Goal: Task Accomplishment & Management: Use online tool/utility

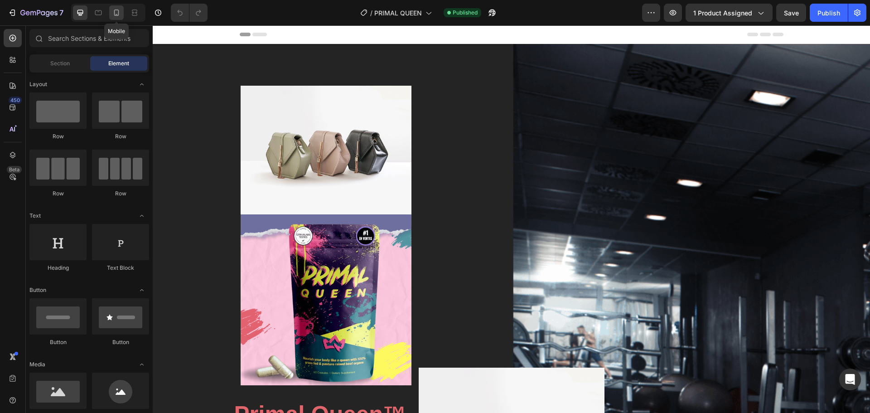
click at [118, 9] on icon at bounding box center [116, 12] width 9 height 9
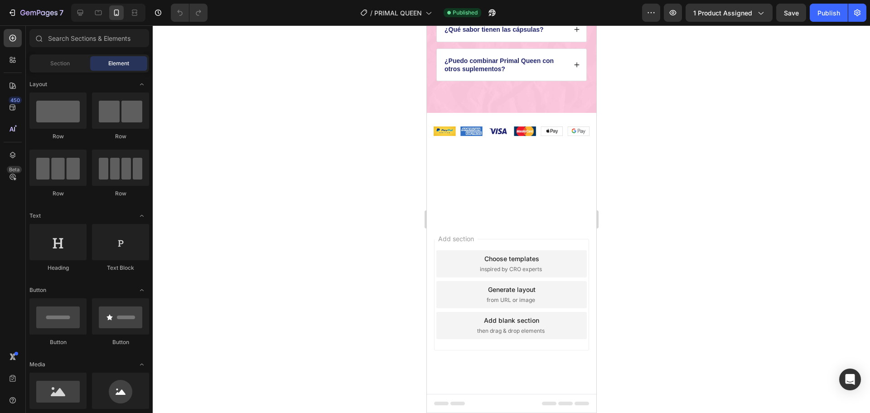
scroll to position [3078, 0]
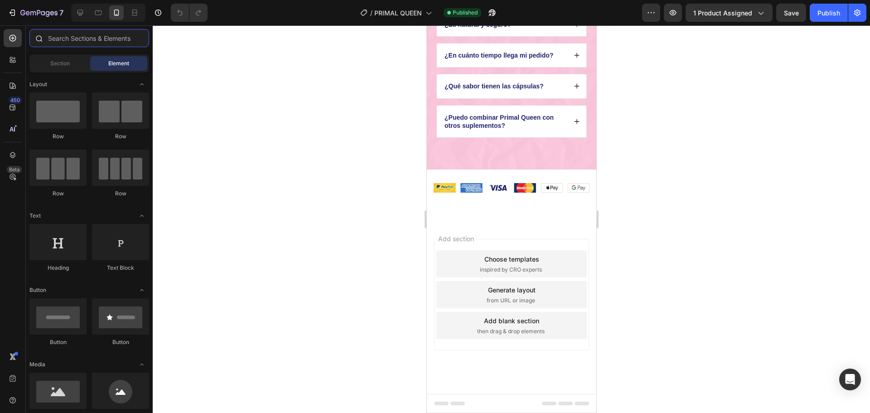
click at [66, 42] on input "text" at bounding box center [89, 38] width 120 height 18
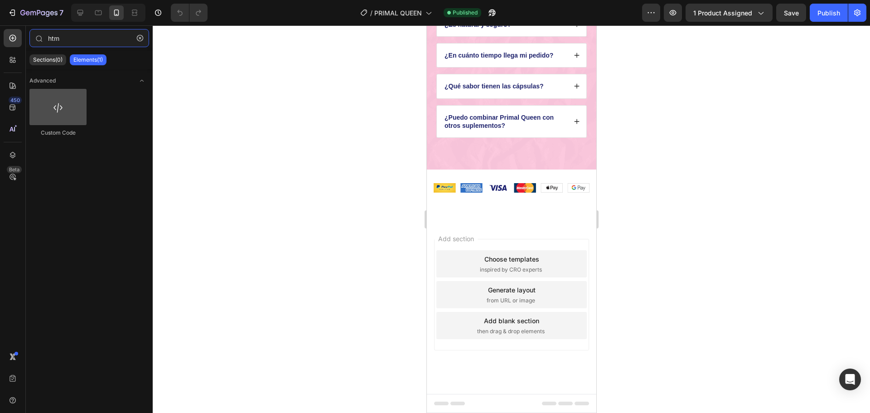
type input "htm"
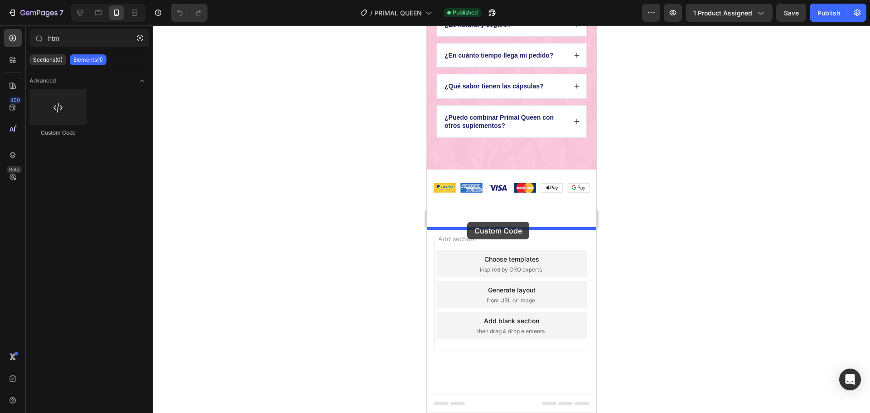
drag, startPoint x: 491, startPoint y: 141, endPoint x: 467, endPoint y: 222, distance: 83.8
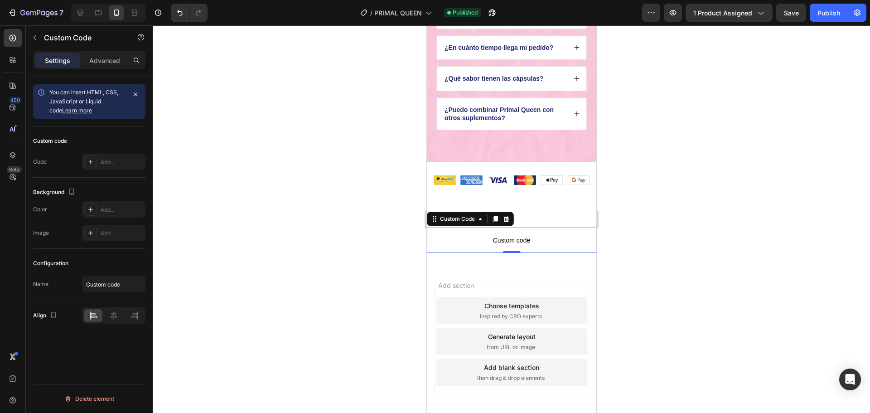
scroll to position [3132, 0]
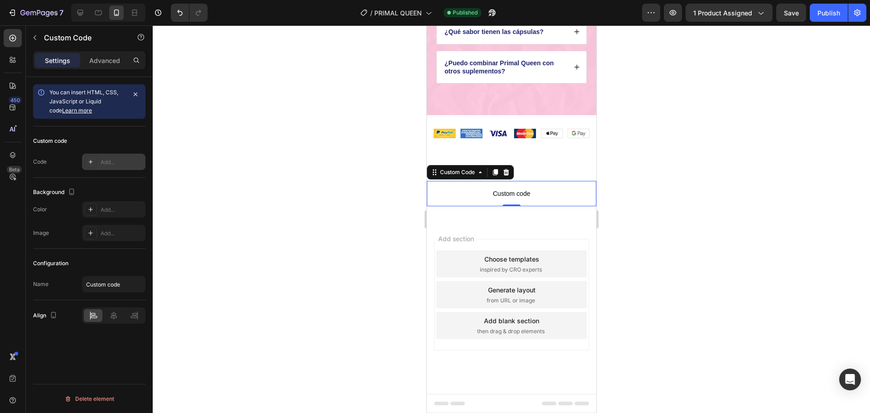
click at [99, 162] on div "Add..." at bounding box center [113, 162] width 63 height 16
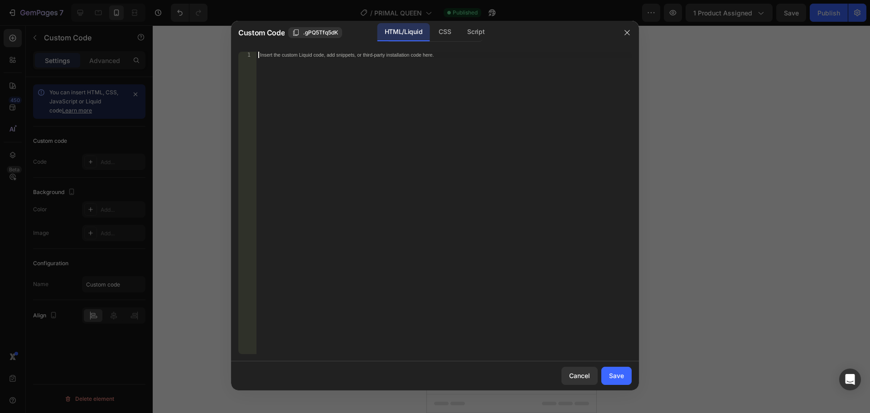
click at [382, 128] on div "Insert the custom Liquid code, add snippets, or third-party installation code h…" at bounding box center [443, 209] width 375 height 315
click at [627, 37] on button "button" at bounding box center [627, 32] width 14 height 14
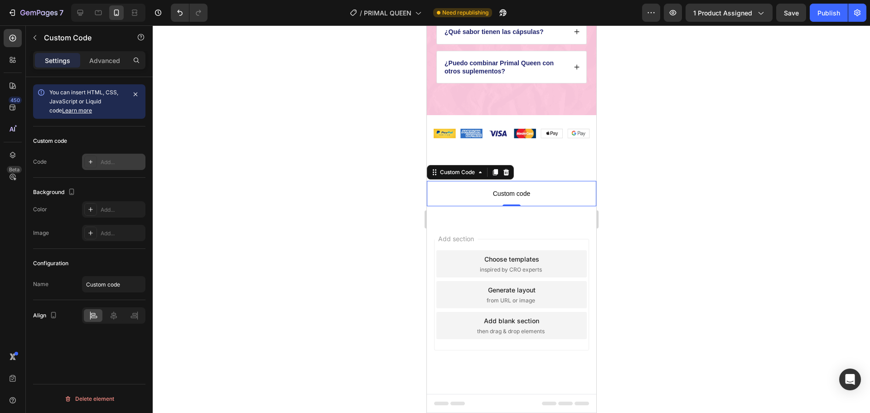
click at [82, 157] on div "Add..." at bounding box center [113, 162] width 63 height 16
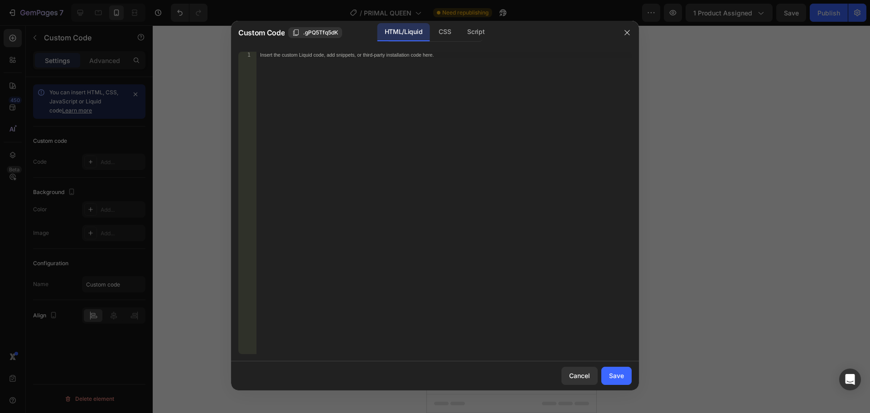
click at [330, 100] on div "Insert the custom Liquid code, add snippets, or third-party installation code h…" at bounding box center [443, 209] width 375 height 315
paste textarea "</script>"
type textarea "</script>"
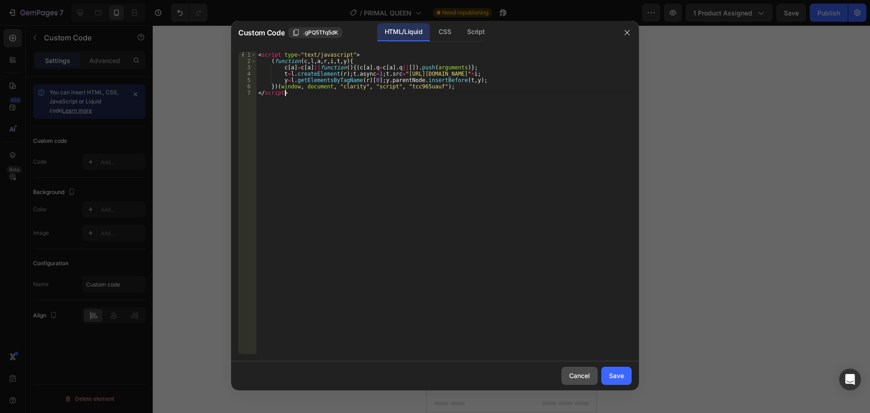
click at [575, 371] on div "Cancel" at bounding box center [579, 376] width 21 height 10
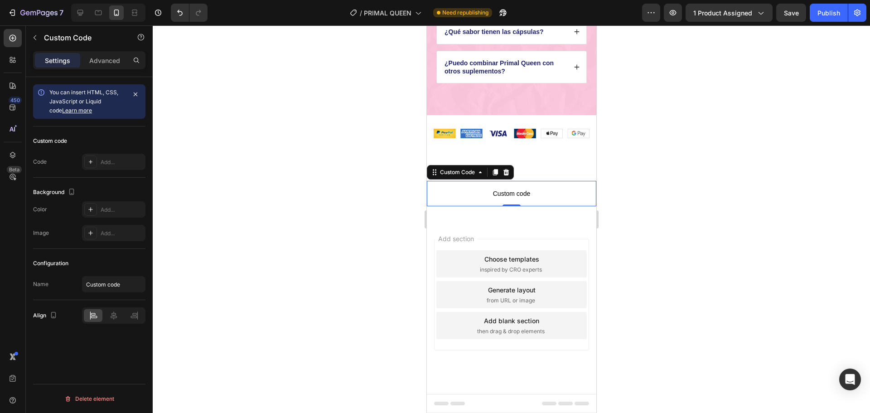
click at [515, 197] on span "Custom code" at bounding box center [510, 193] width 169 height 11
click at [504, 175] on icon at bounding box center [506, 172] width 6 height 6
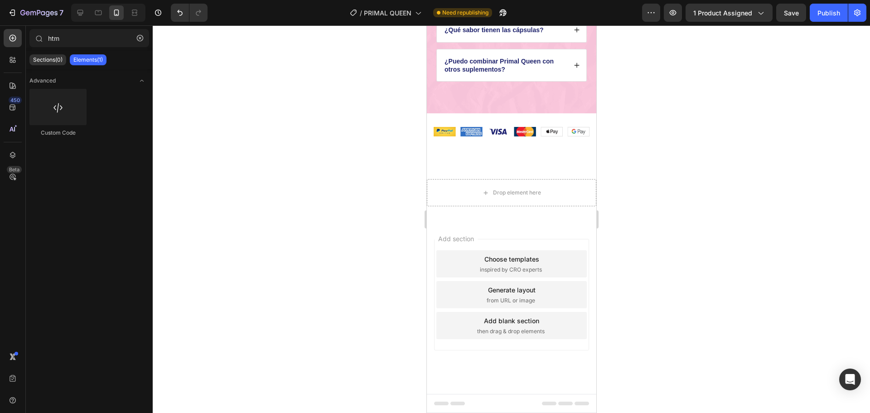
scroll to position [3134, 0]
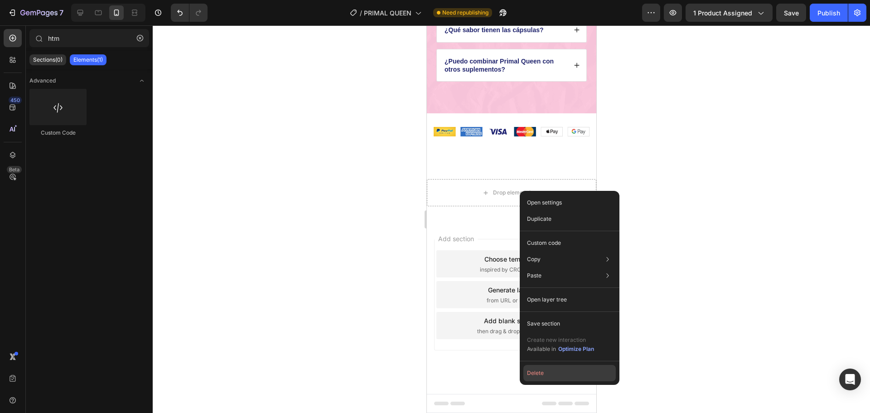
click at [535, 376] on button "Delete" at bounding box center [569, 373] width 92 height 16
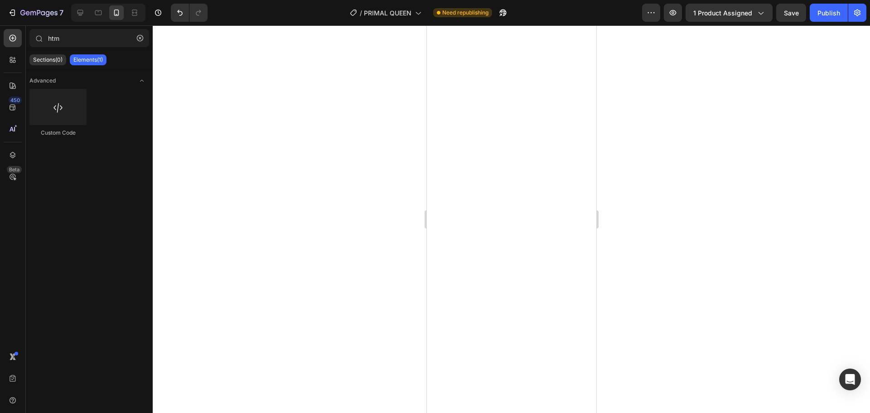
scroll to position [2272, 0]
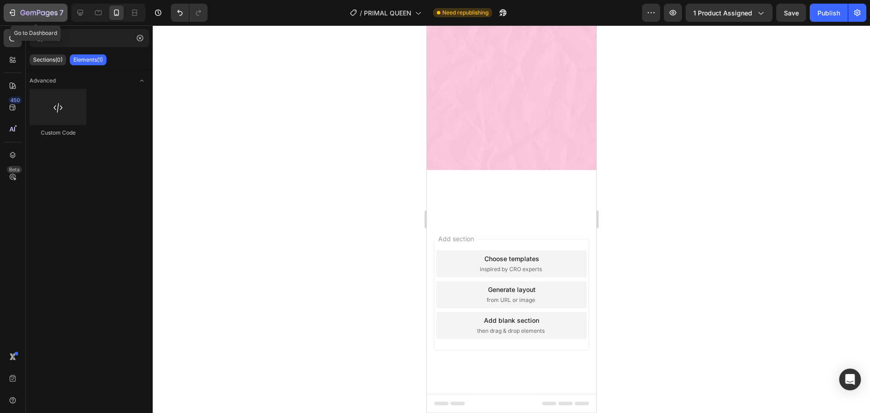
click at [25, 8] on div "7" at bounding box center [41, 12] width 43 height 11
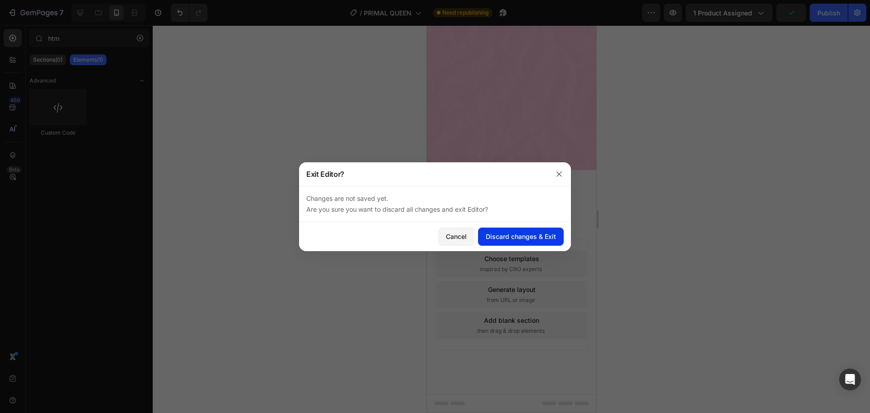
click at [520, 236] on div "Discard changes & Exit" at bounding box center [521, 237] width 70 height 10
